Goal: Check status: Check status

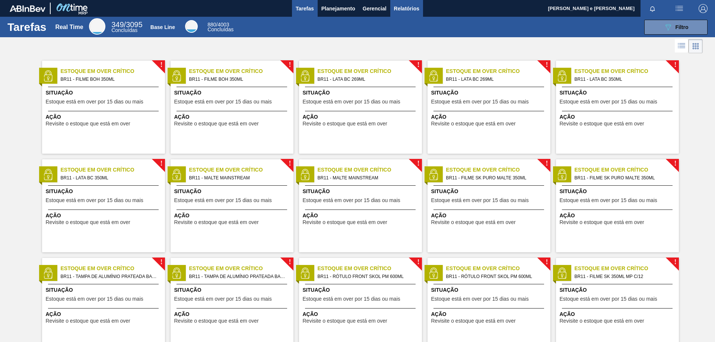
click at [400, 8] on span "Relatórios" at bounding box center [406, 8] width 25 height 9
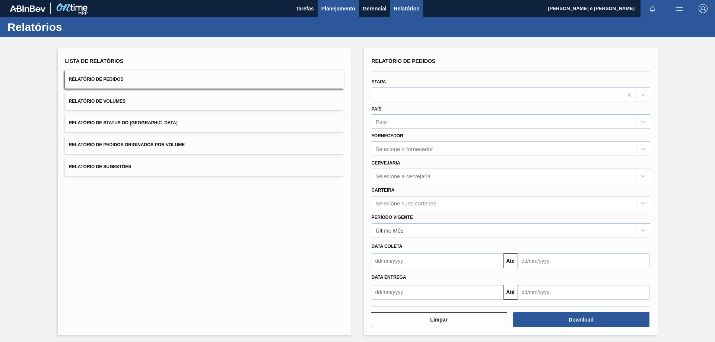
click at [339, 2] on button "Planejamento" at bounding box center [338, 8] width 41 height 17
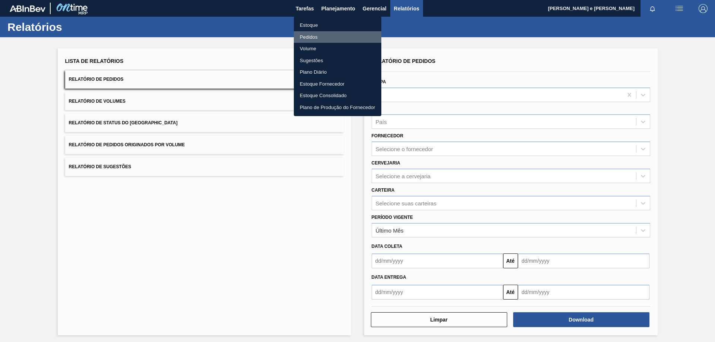
click at [305, 34] on li "Pedidos" at bounding box center [337, 37] width 87 height 12
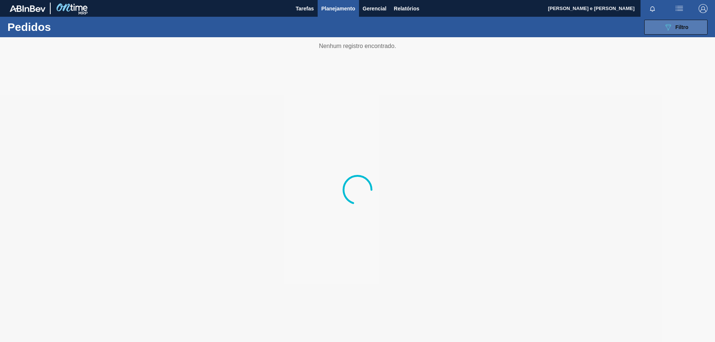
click at [669, 28] on icon "089F7B8B-B2A5-4AFE-B5C0-19BA573D28AC" at bounding box center [667, 27] width 9 height 9
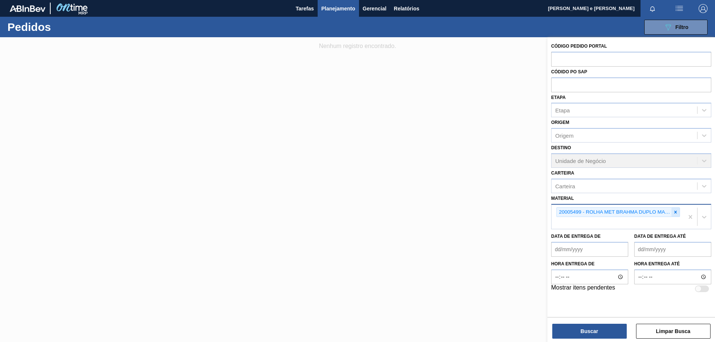
click at [675, 210] on icon at bounding box center [675, 212] width 5 height 5
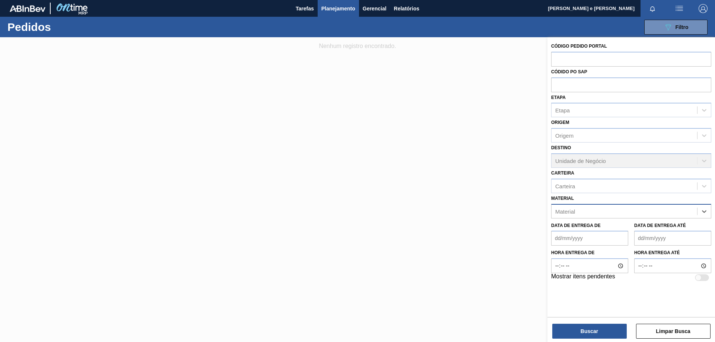
click at [622, 208] on div "Material" at bounding box center [624, 211] width 146 height 11
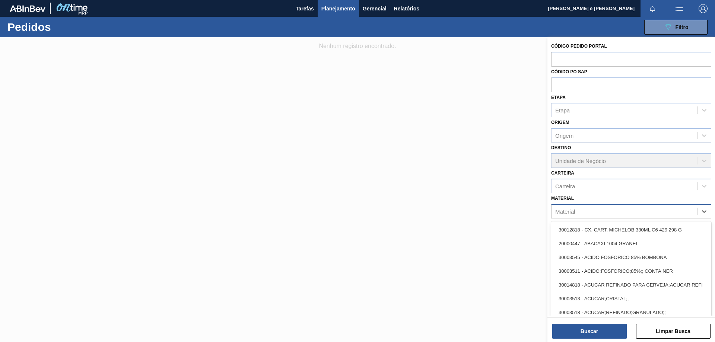
paste input "30007969"
type input "30007969"
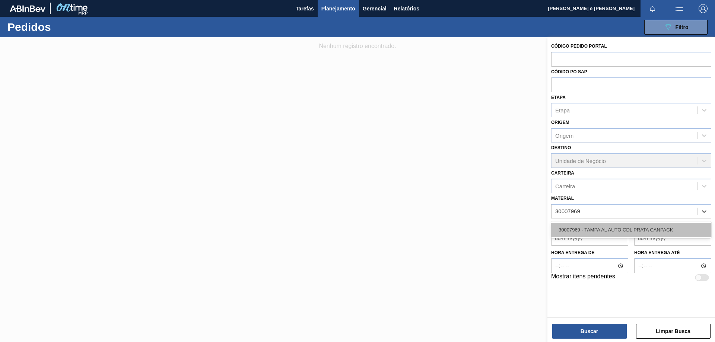
click at [581, 230] on div "30007969 - TAMPA AL AUTO CDL PRATA CANPACK" at bounding box center [631, 230] width 160 height 14
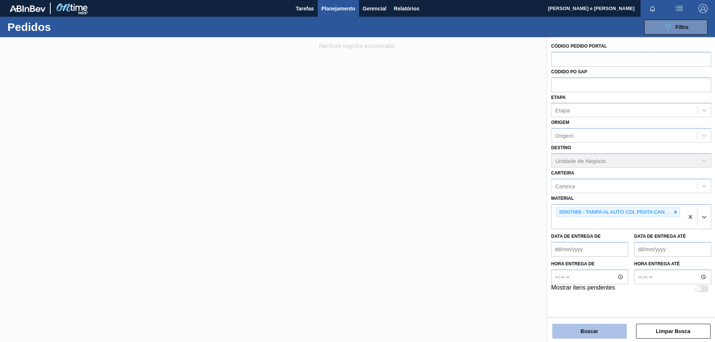
click at [582, 332] on button "Buscar" at bounding box center [589, 331] width 74 height 15
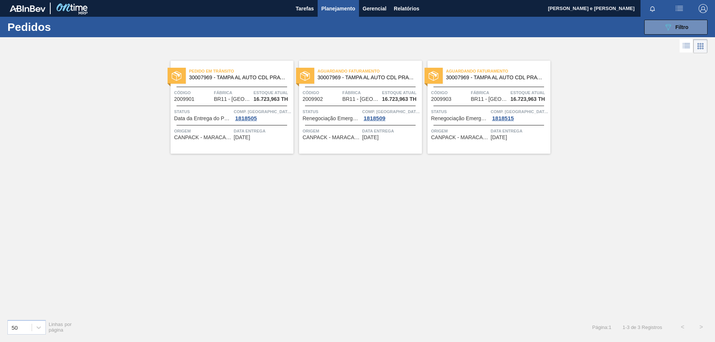
click at [348, 227] on div "Pedido em Trânsito 30007969 - TAMPA AL AUTO CDL PRATA CANPACK Código 2009901 Fá…" at bounding box center [357, 184] width 715 height 258
click at [251, 79] on span "30007969 - TAMPA AL AUTO CDL PRATA CANPACK" at bounding box center [238, 78] width 98 height 6
